Goal: Navigation & Orientation: Understand site structure

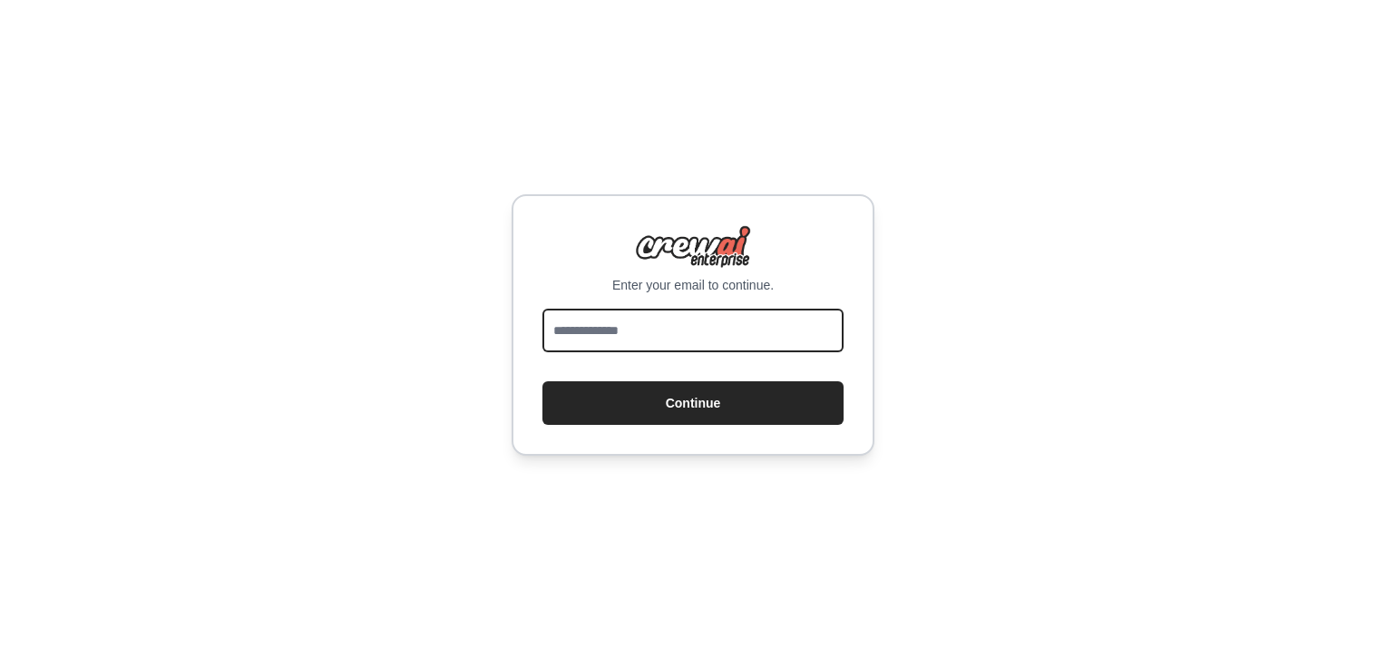
click at [648, 322] on input "email" at bounding box center [693, 330] width 301 height 44
type input "**********"
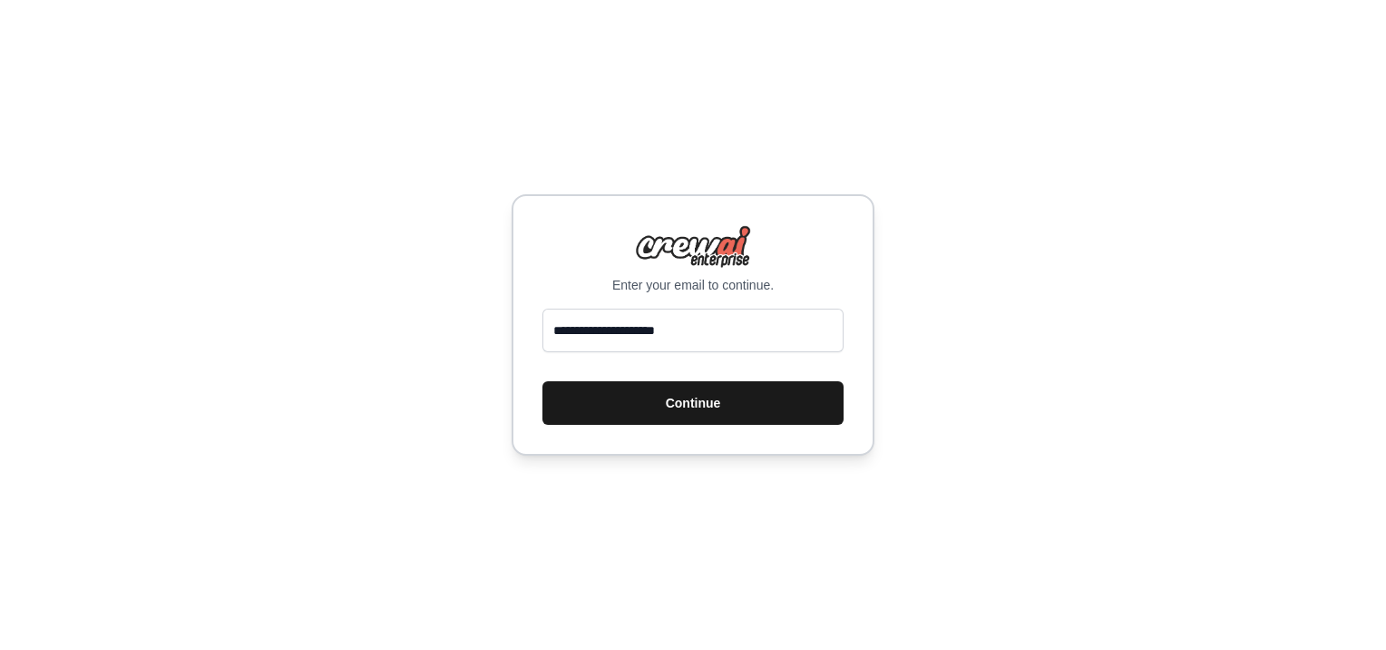
click at [670, 405] on button "Continue" at bounding box center [693, 403] width 301 height 44
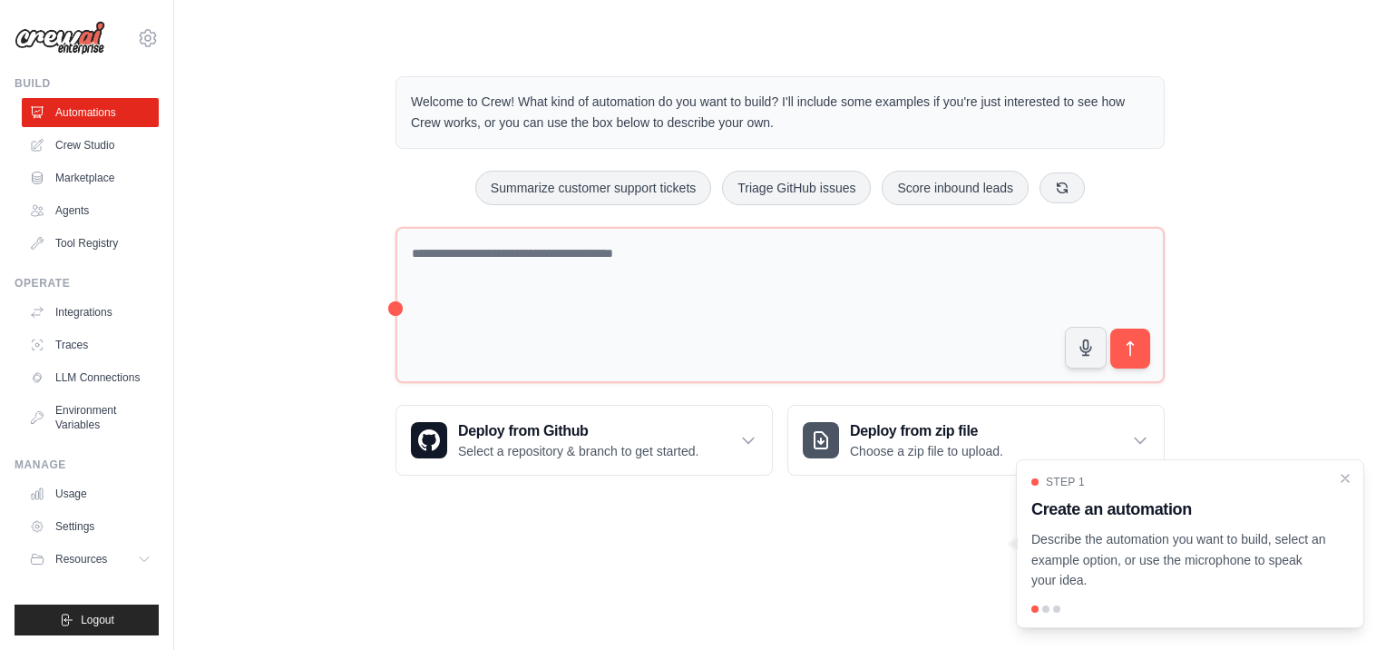
click at [1168, 542] on p "Describe the automation you want to build, select an example option, or use the…" at bounding box center [1180, 560] width 296 height 62
click at [1345, 481] on icon "Close walkthrough" at bounding box center [1345, 477] width 16 height 16
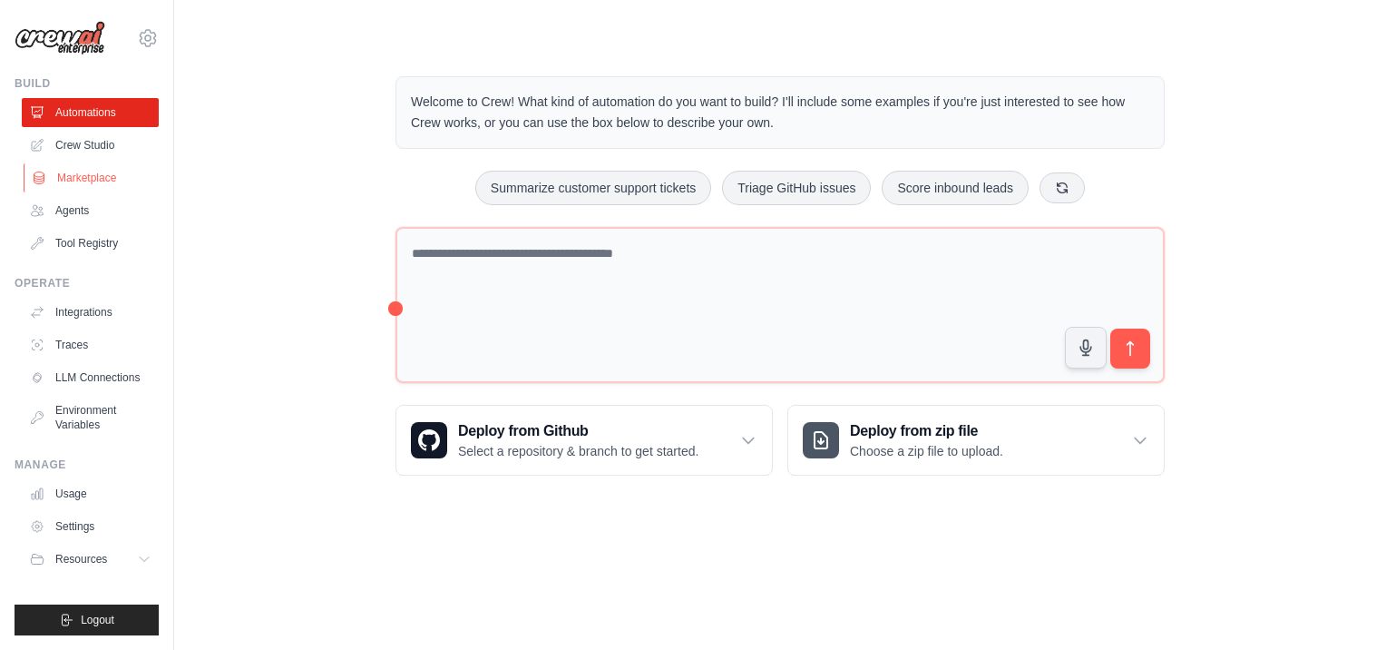
click at [72, 175] on link "Marketplace" at bounding box center [92, 177] width 137 height 29
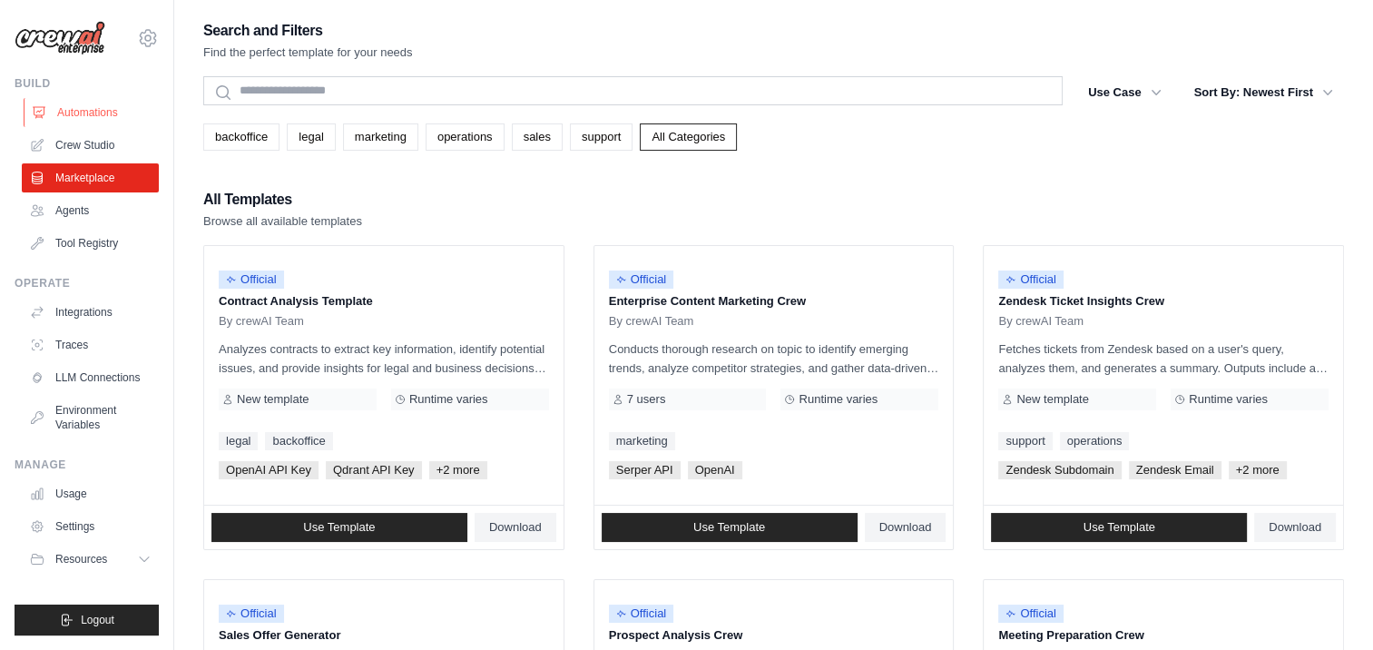
click at [81, 122] on link "Automations" at bounding box center [92, 112] width 137 height 29
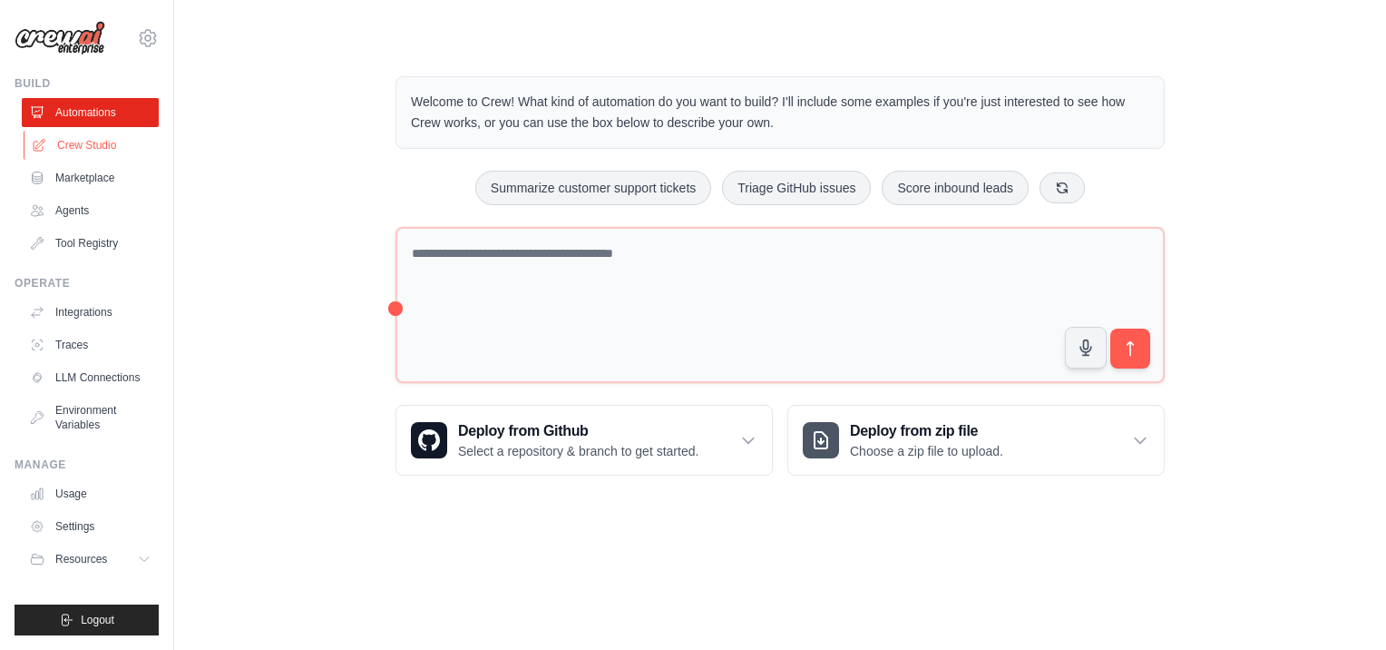
click at [80, 144] on link "Crew Studio" at bounding box center [92, 145] width 137 height 29
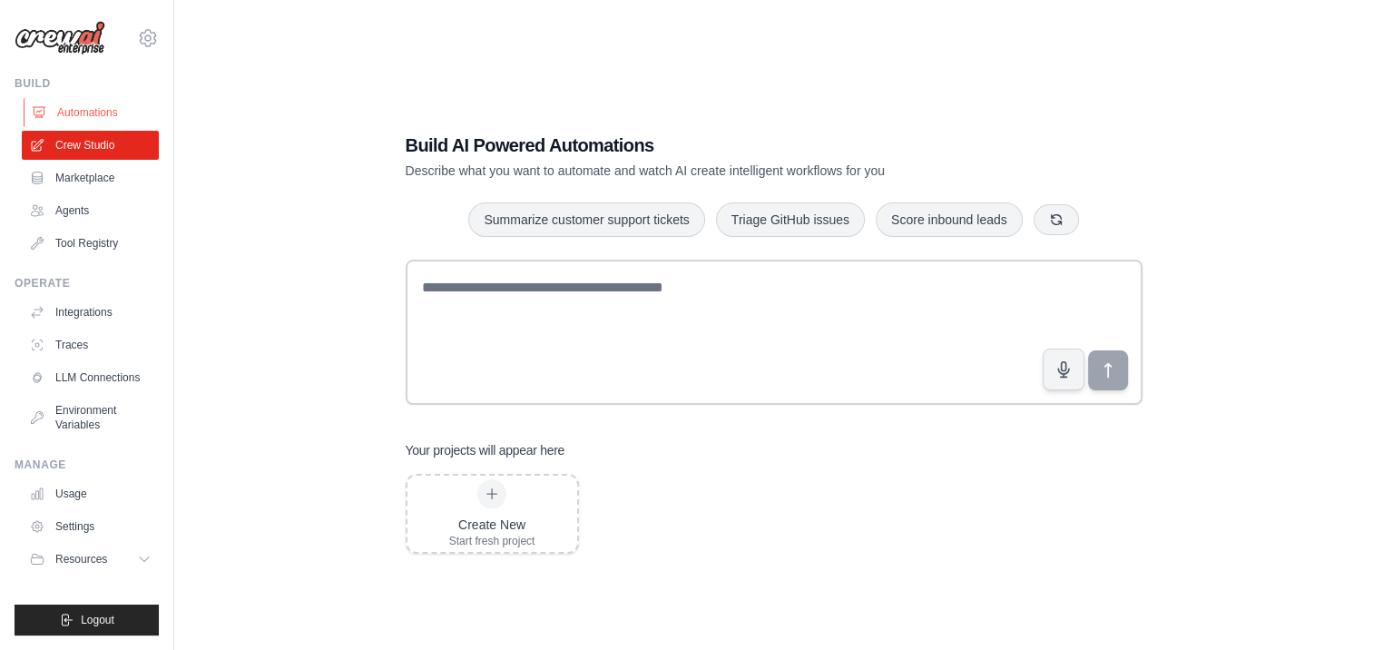
click at [79, 112] on link "Automations" at bounding box center [92, 112] width 137 height 29
